Goal: Transaction & Acquisition: Purchase product/service

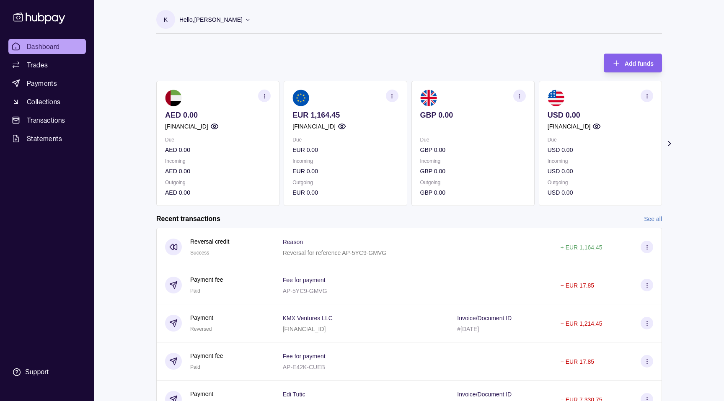
scroll to position [44, 0]
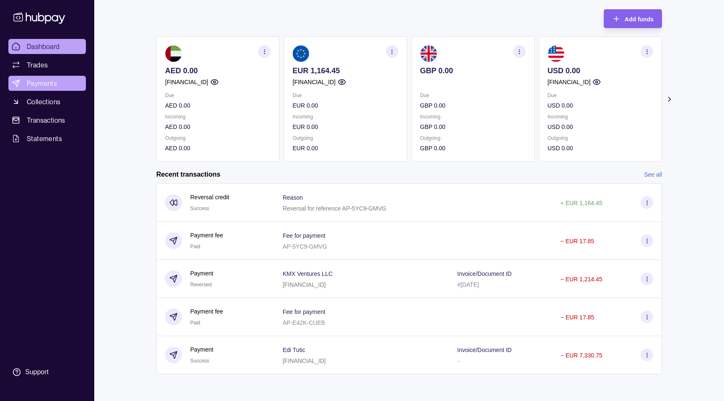
click at [42, 82] on span "Payments" at bounding box center [42, 83] width 30 height 10
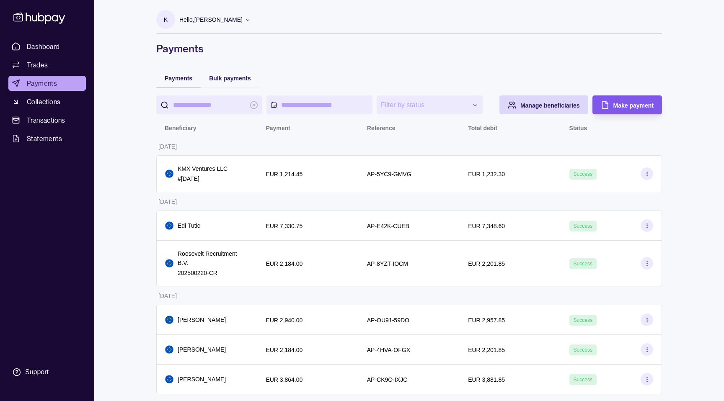
click at [632, 98] on div "Make payment" at bounding box center [620, 105] width 65 height 19
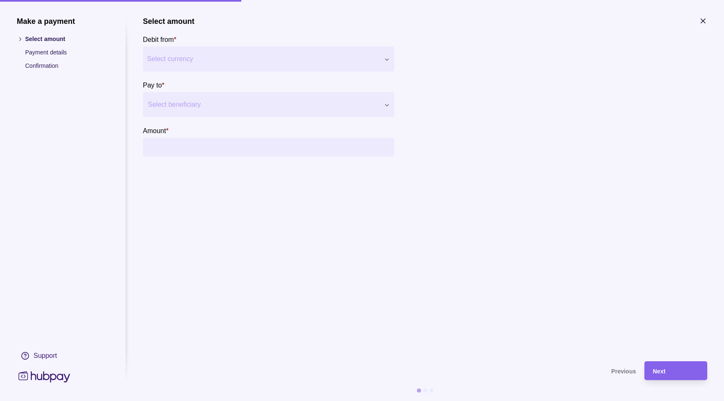
click at [296, 102] on div at bounding box center [263, 105] width 231 height 12
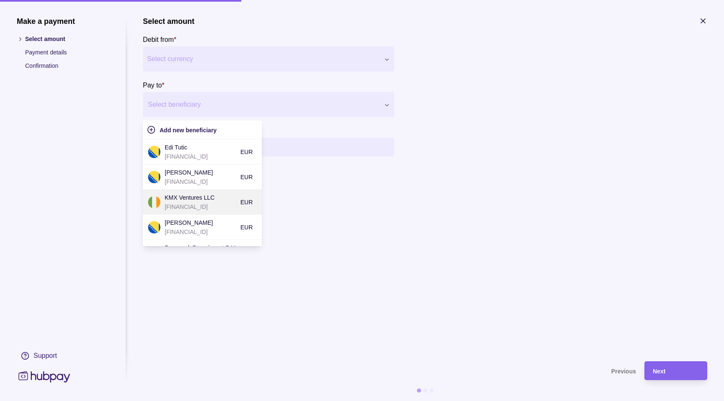
click at [192, 197] on p "KMX Ventures LLC" at bounding box center [201, 197] width 72 height 9
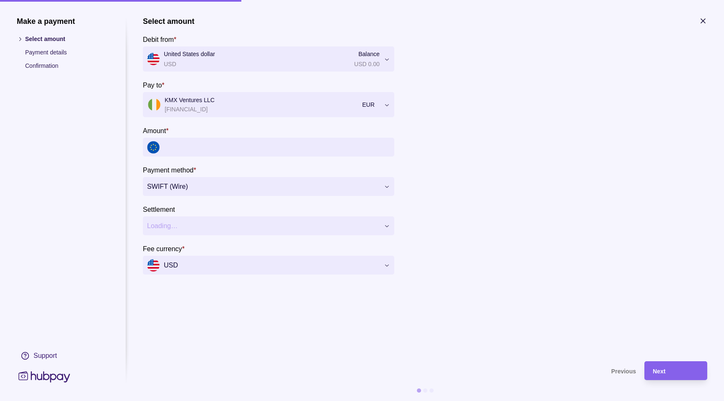
click at [178, 150] on input "Amount *" at bounding box center [277, 147] width 226 height 19
click at [107, 192] on div at bounding box center [362, 200] width 724 height 401
click at [163, 190] on span "SWIFT (Wire)" at bounding box center [263, 187] width 233 height 10
click at [26, 23] on h1 "Make a payment" at bounding box center [63, 21] width 92 height 9
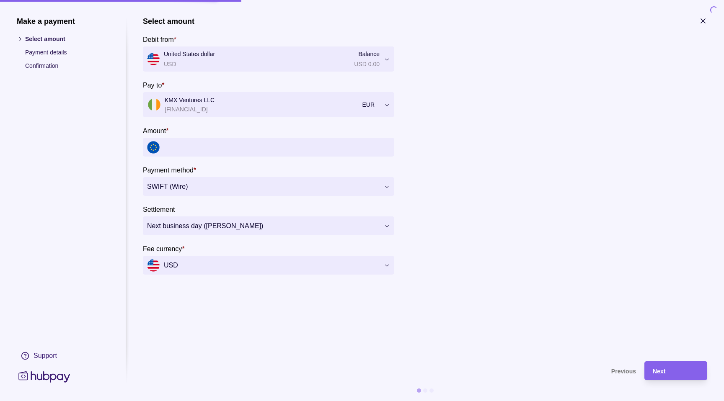
scroll to position [44, 0]
